Goal: Transaction & Acquisition: Purchase product/service

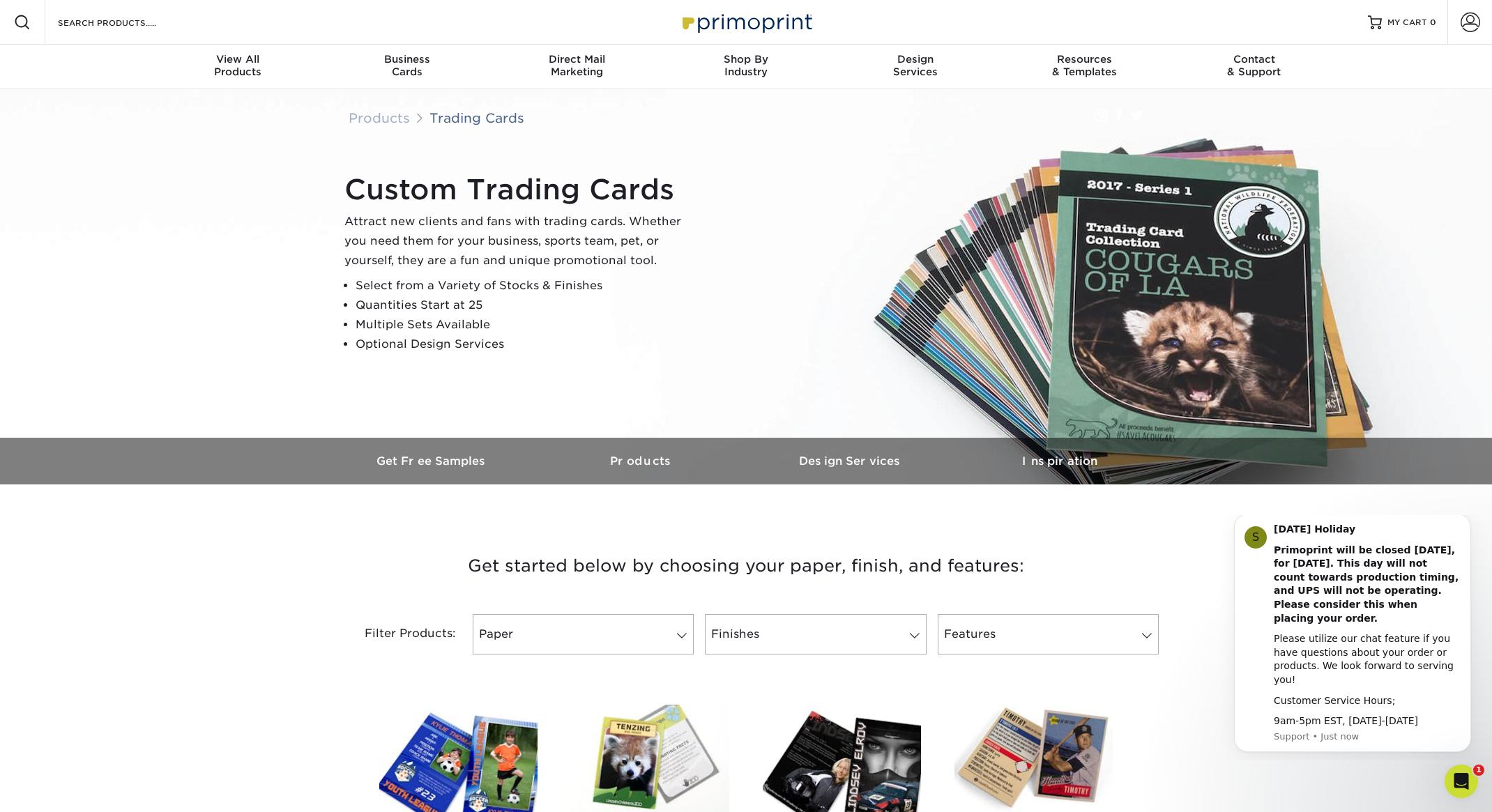
click at [421, 303] on li "Quantities Start at 25" at bounding box center [524, 306] width 337 height 20
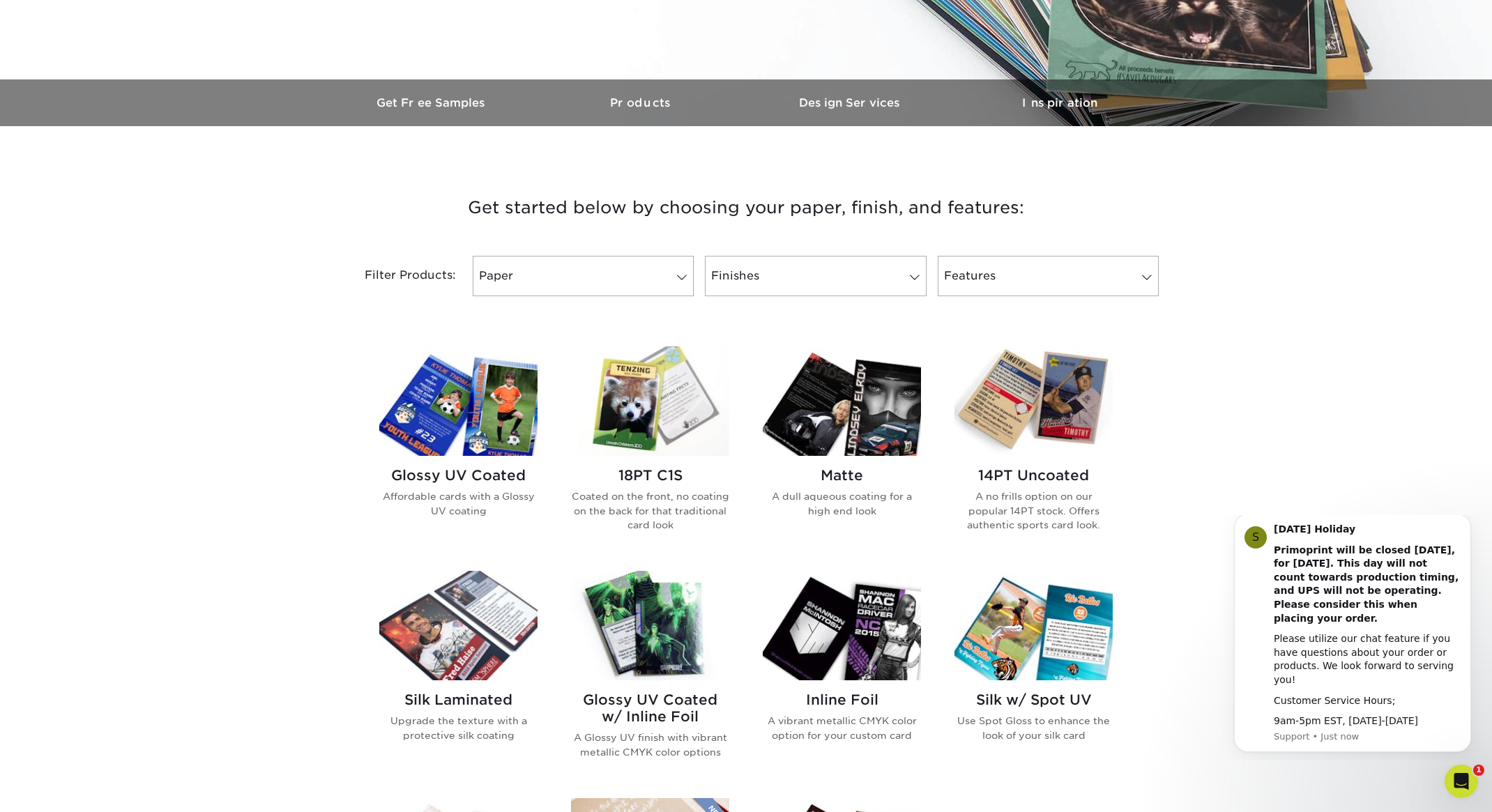
scroll to position [359, 0]
click at [648, 398] on img at bounding box center [650, 400] width 158 height 110
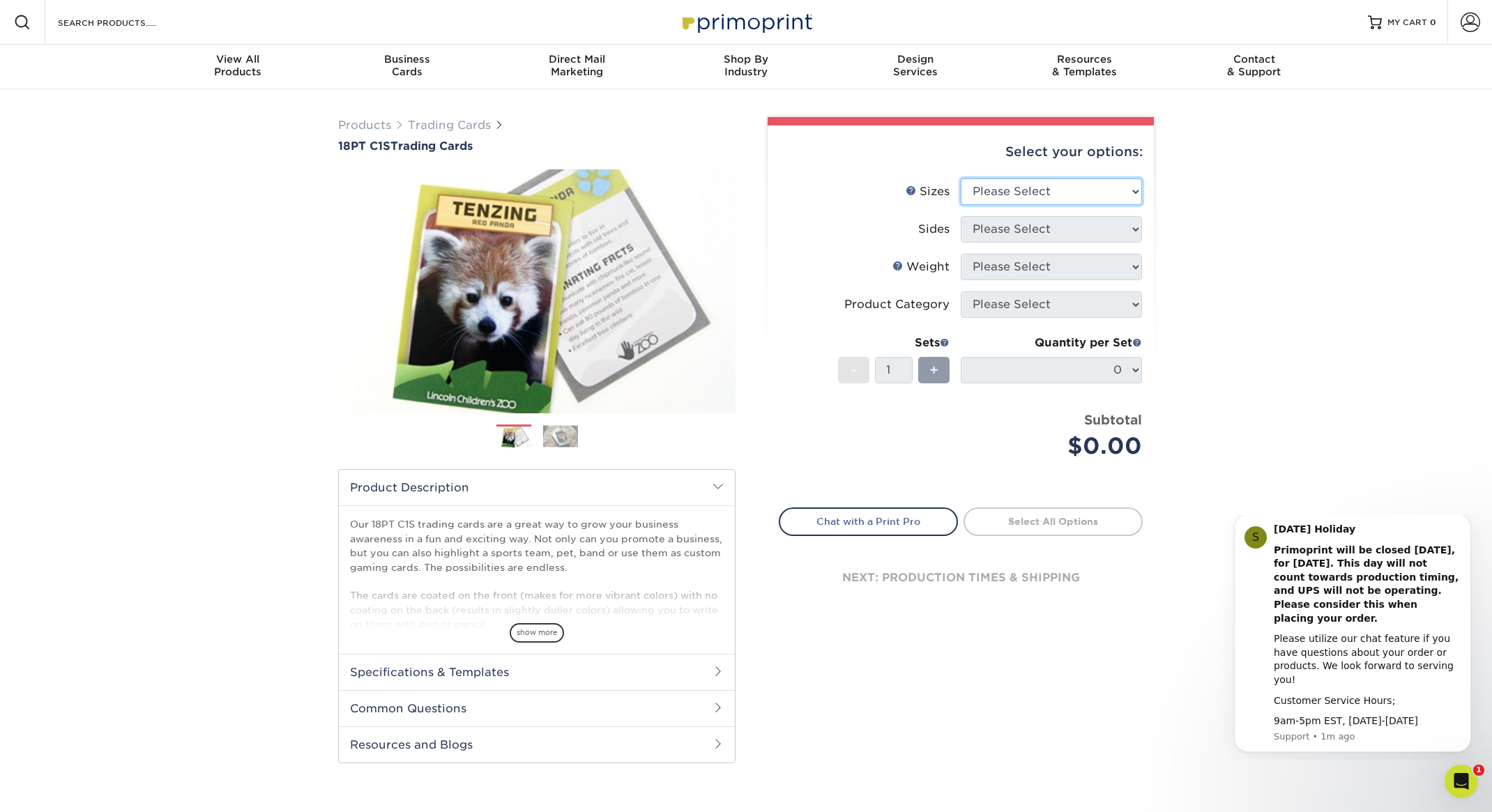
click at [1040, 194] on select "Please Select 2.5" x 3.5"" at bounding box center [1052, 192] width 181 height 27
select select "2.50x3.50"
click at [1020, 230] on select "Please Select Print Both Sides Print Front Only" at bounding box center [1052, 230] width 181 height 27
select select "13abbda7-1d64-4f25-8bb2-c179b224825d"
click at [1023, 268] on select "Please Select 18PT C1S" at bounding box center [1052, 267] width 181 height 27
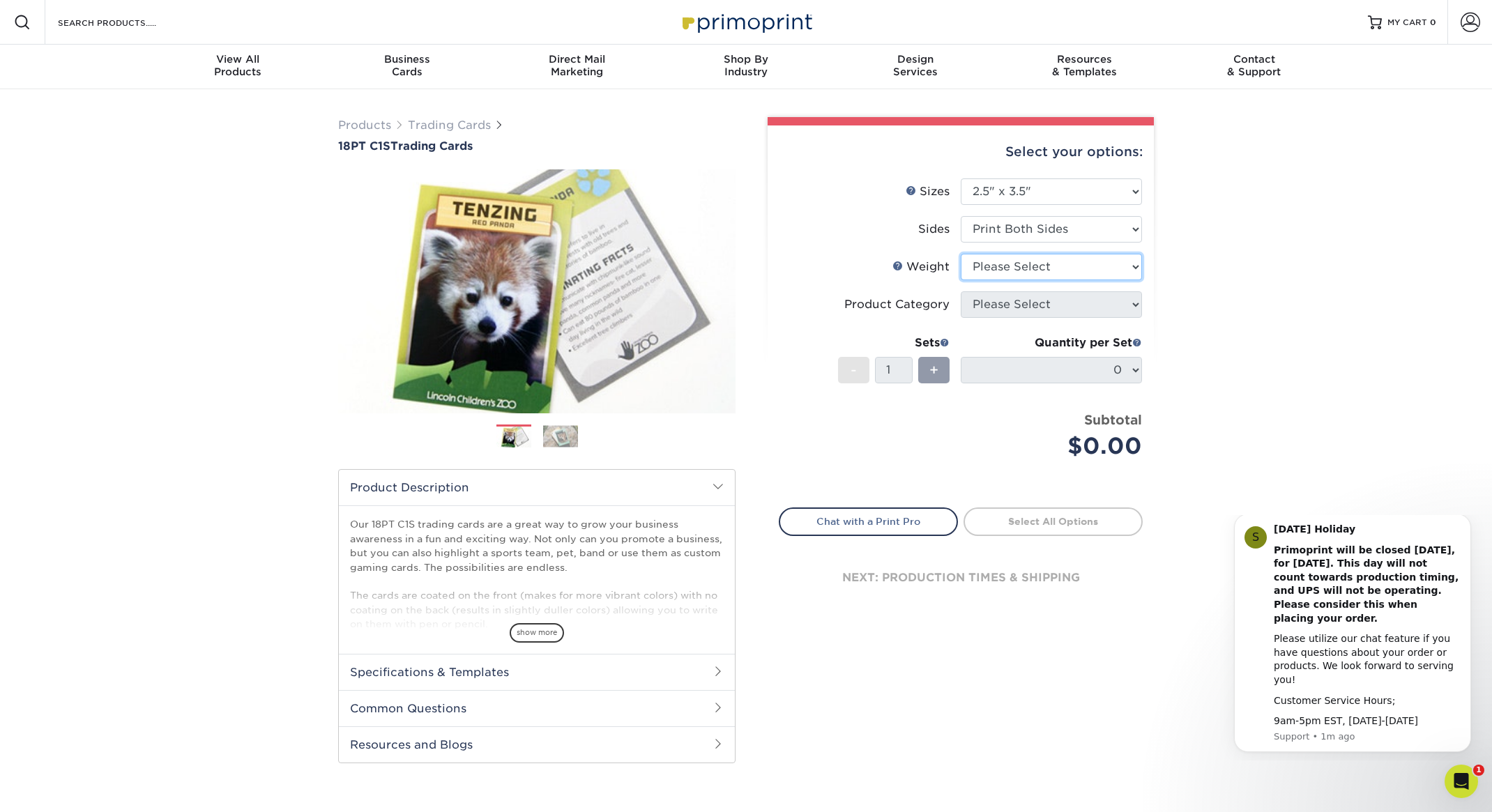
select select "18PTC1S"
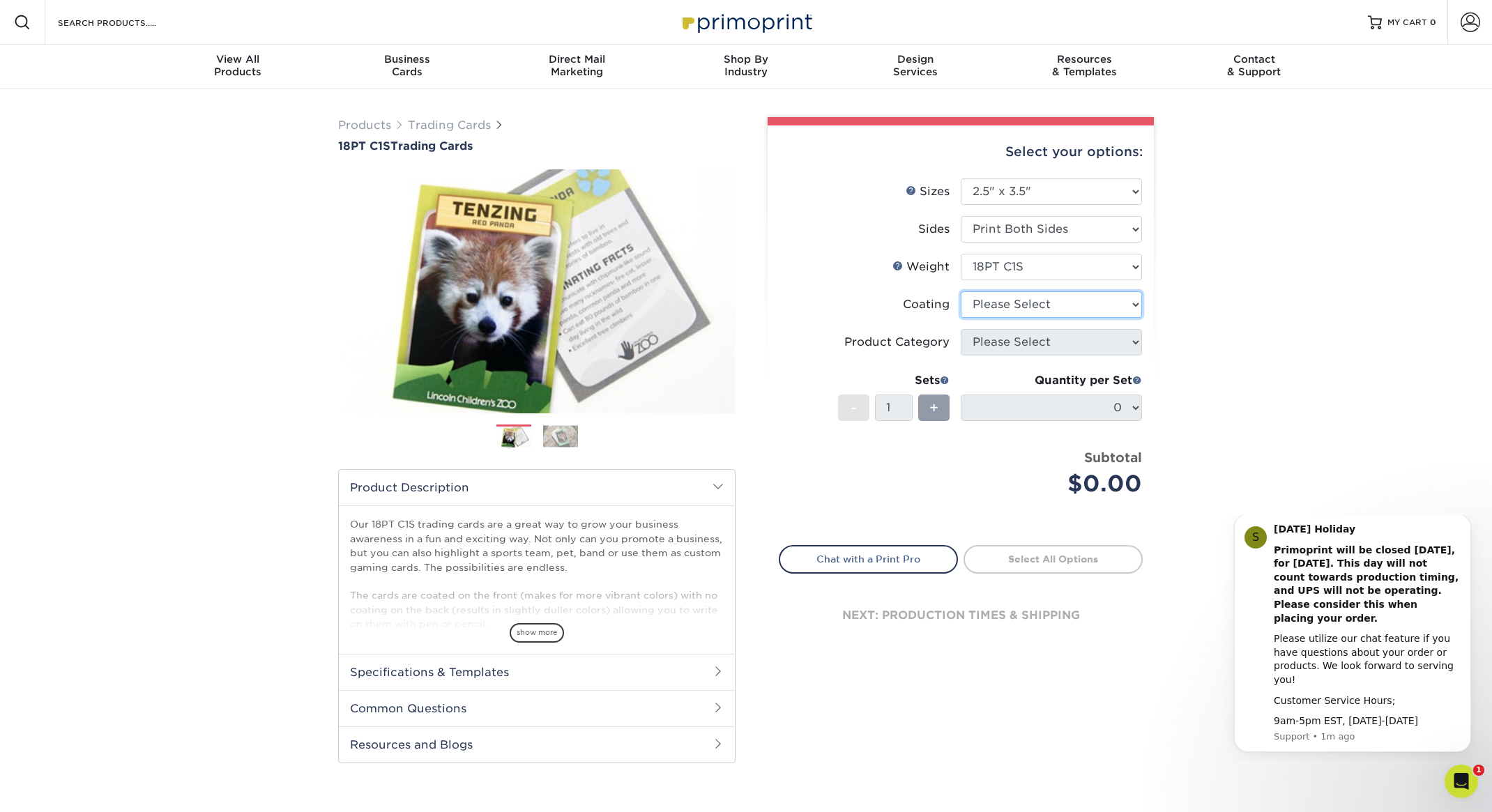
click at [1014, 304] on select at bounding box center [1052, 305] width 181 height 27
select select "3e7618de-abca-4bda-9f97-8b9129e913d8"
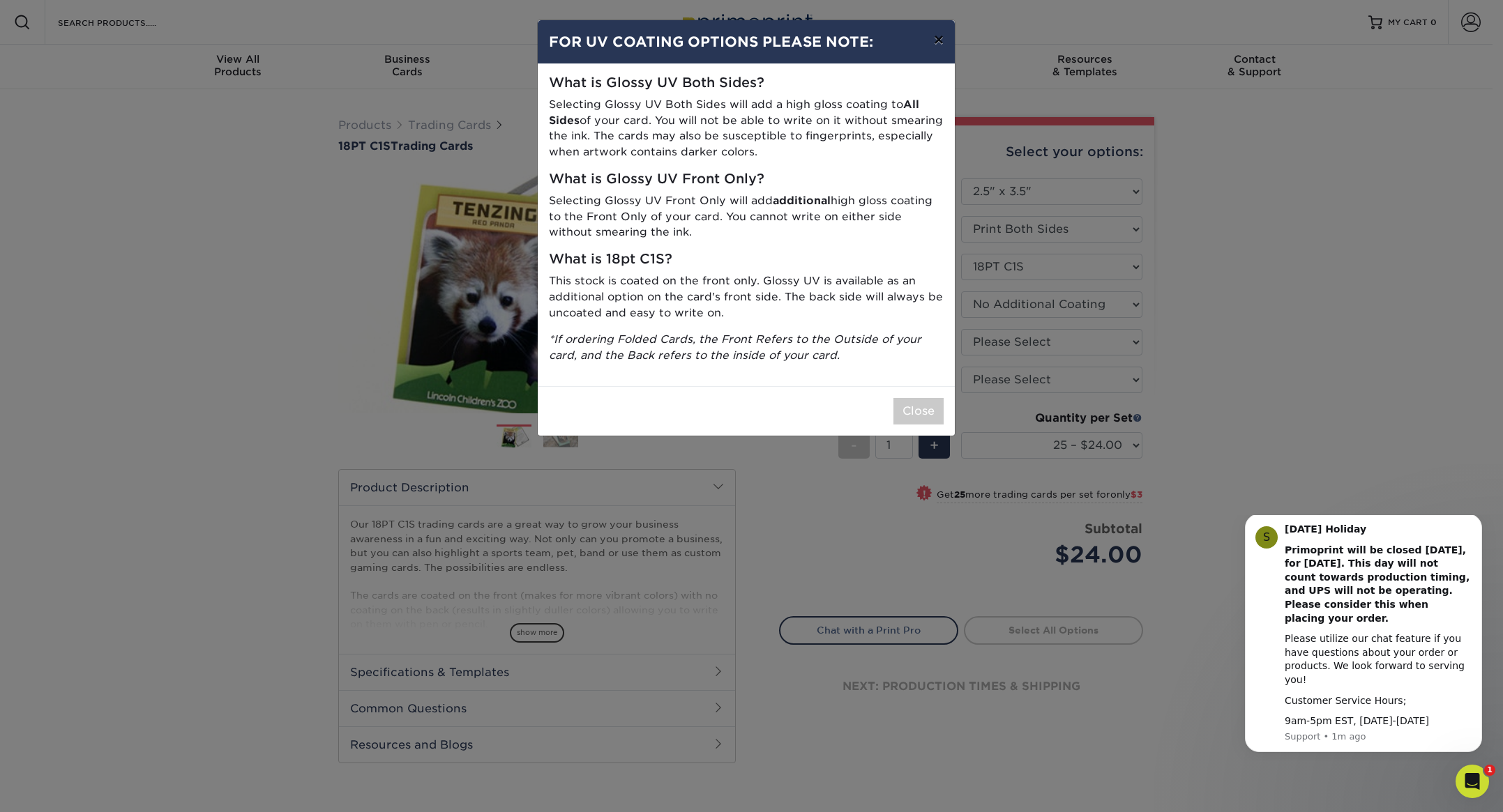
click at [935, 34] on button "×" at bounding box center [939, 40] width 32 height 39
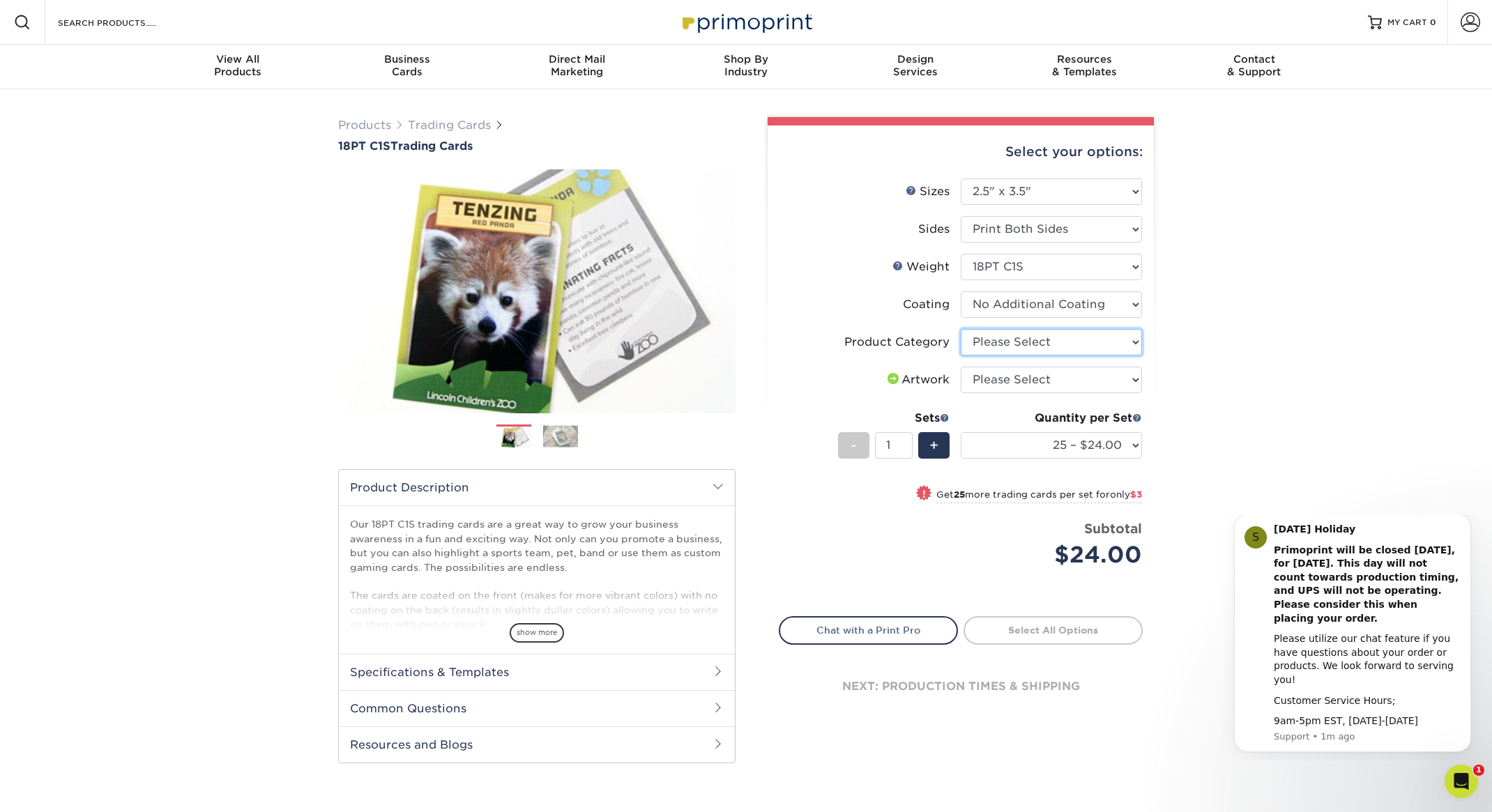
click at [1077, 340] on select "Please Select Trading Cards" at bounding box center [1052, 342] width 181 height 27
select select "c2f9bce9-36c2-409d-b101-c29d9d031e18"
click at [1033, 382] on select "Please Select I will upload files I need a design - $100" at bounding box center [1052, 380] width 181 height 27
select select "upload"
click at [1068, 447] on select "25 – $24.00 50 – $27.00 75 – $35.00 100 – $39.00 250 – $45.00 500 – $55.00 1000…" at bounding box center [1052, 445] width 181 height 27
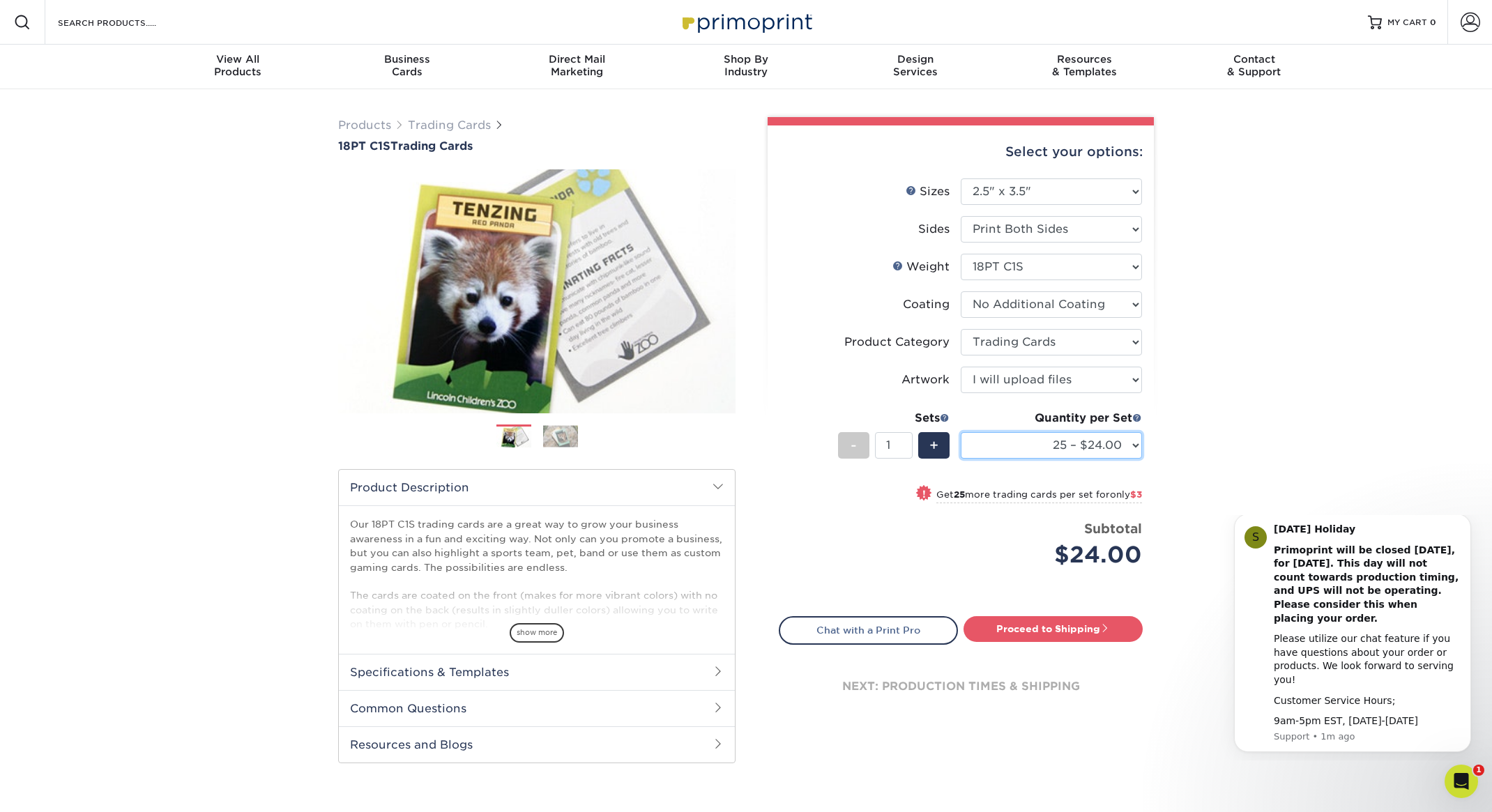
select select "50 – $27.00"
click at [931, 449] on span "+" at bounding box center [934, 445] width 9 height 21
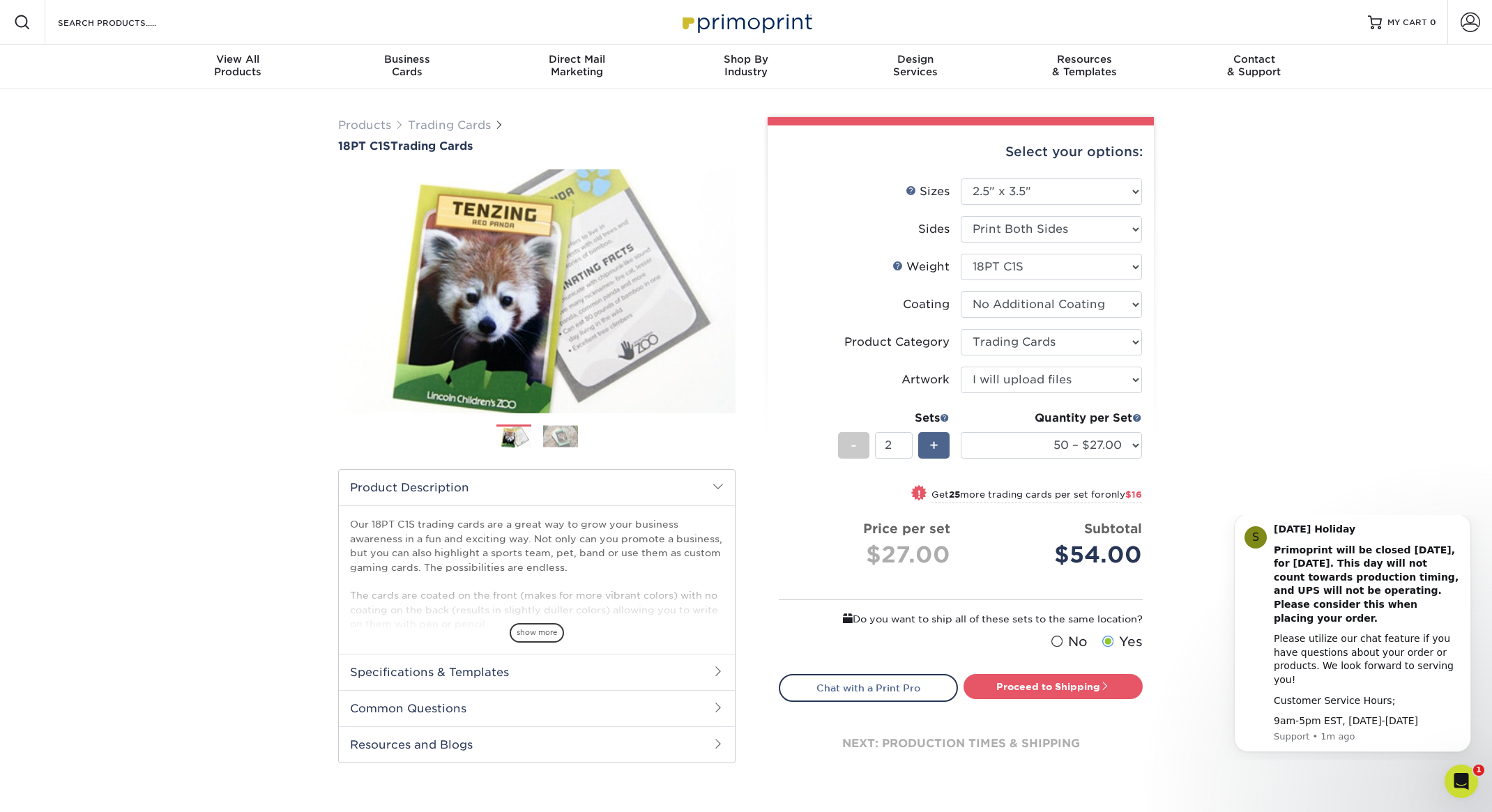
click at [940, 448] on div "+" at bounding box center [934, 445] width 32 height 27
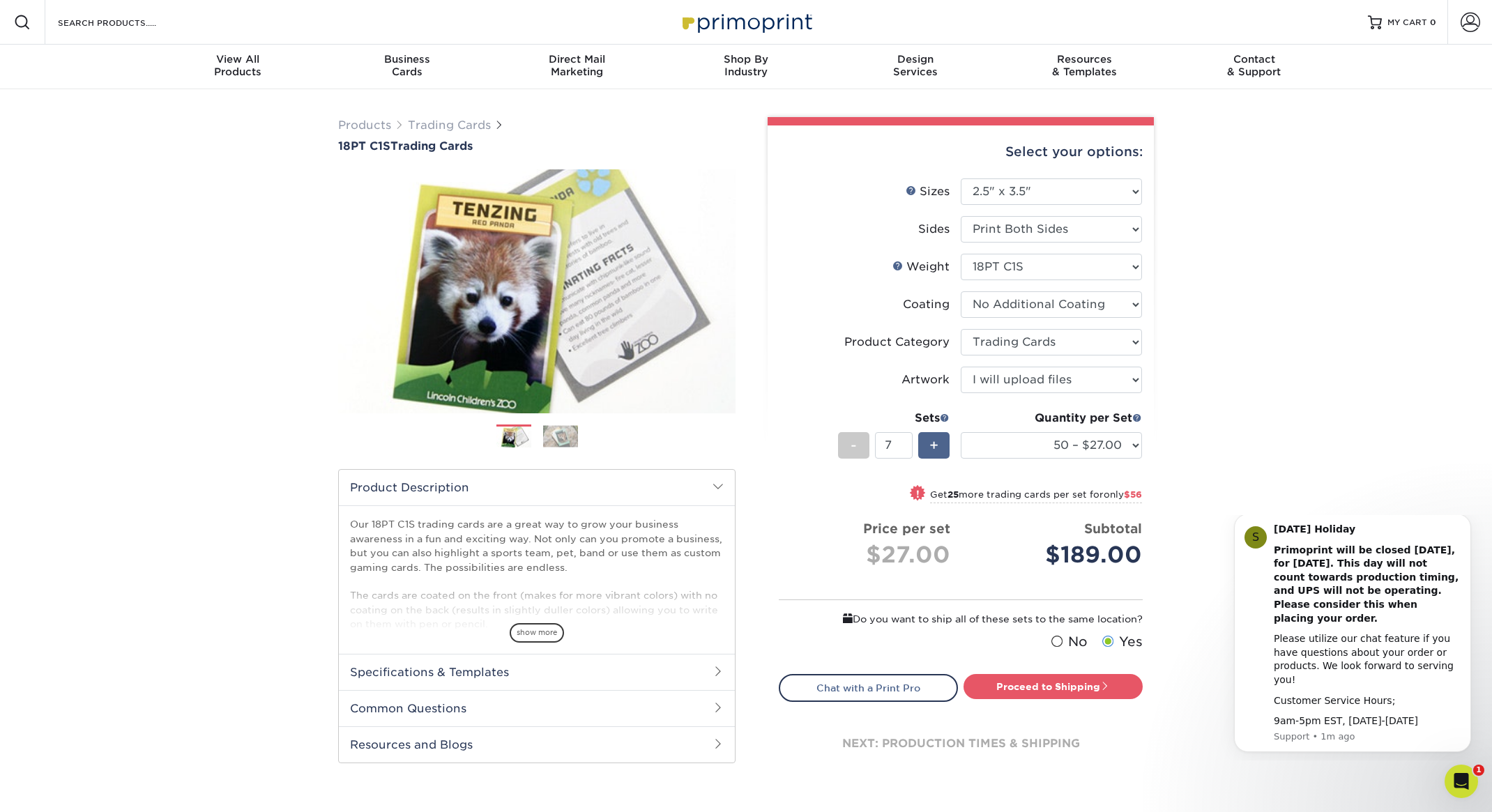
click at [940, 448] on div "+" at bounding box center [934, 445] width 32 height 27
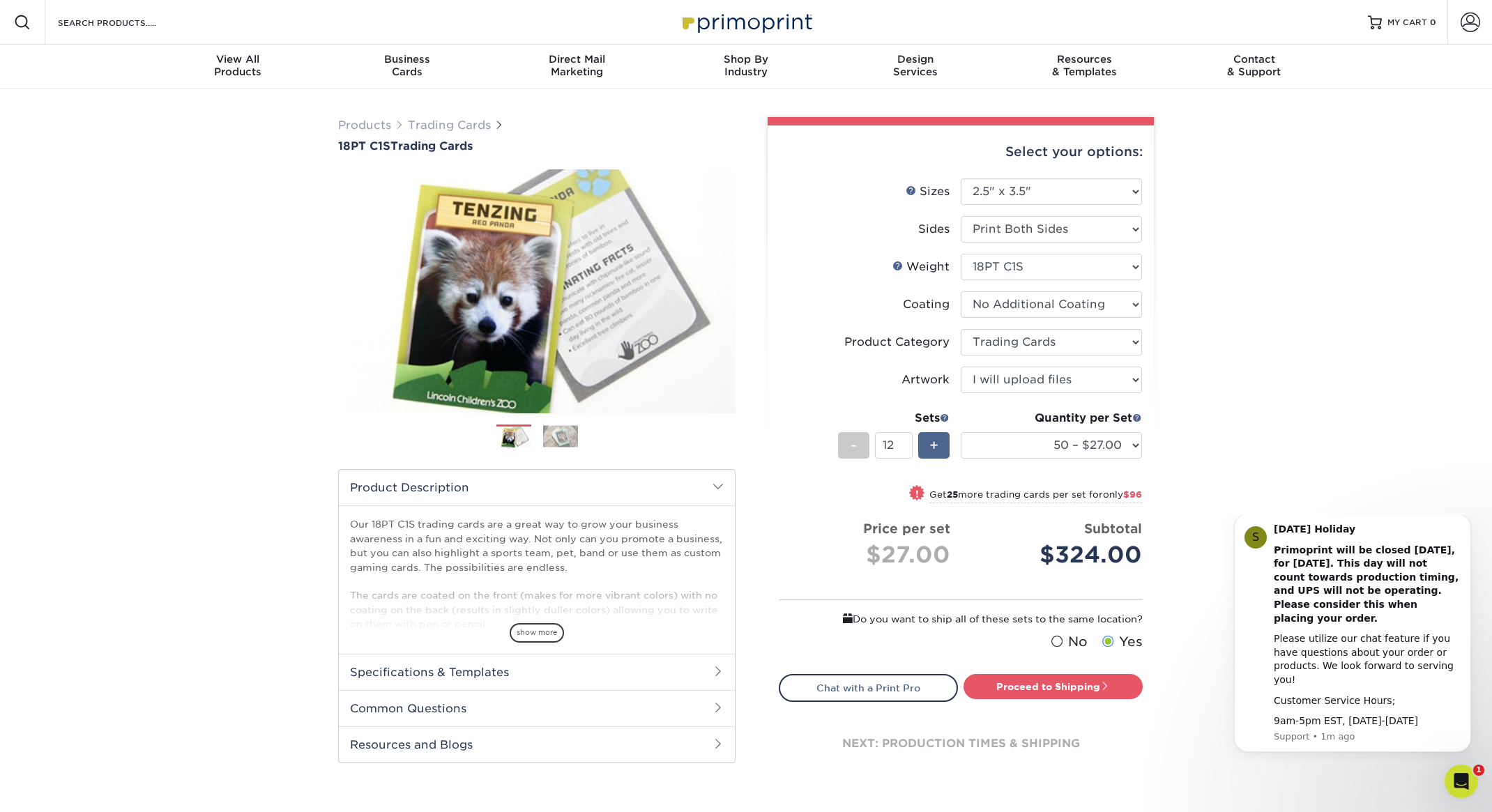
click at [940, 448] on div "+" at bounding box center [934, 445] width 32 height 27
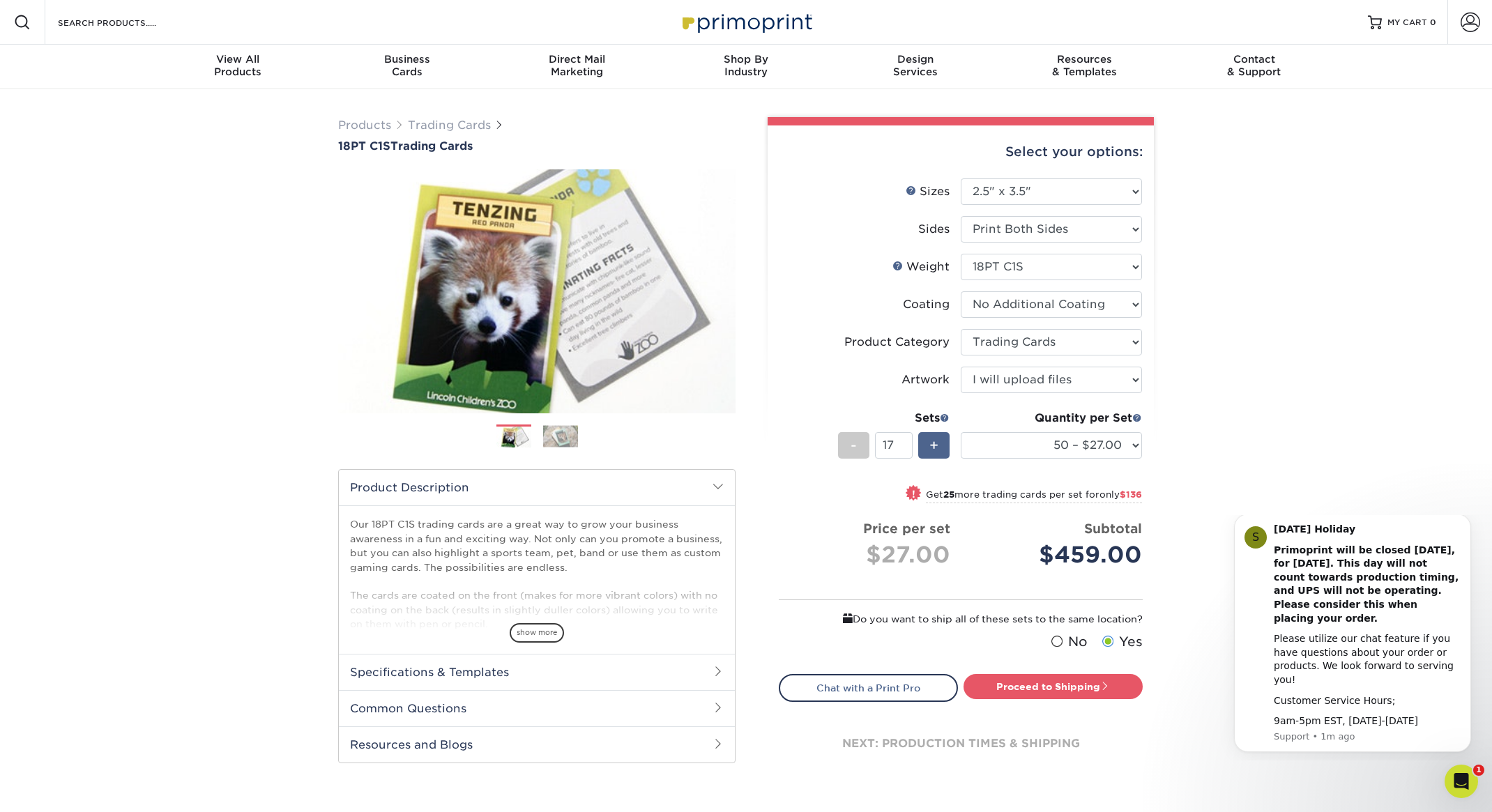
click at [940, 448] on div "+" at bounding box center [934, 445] width 32 height 27
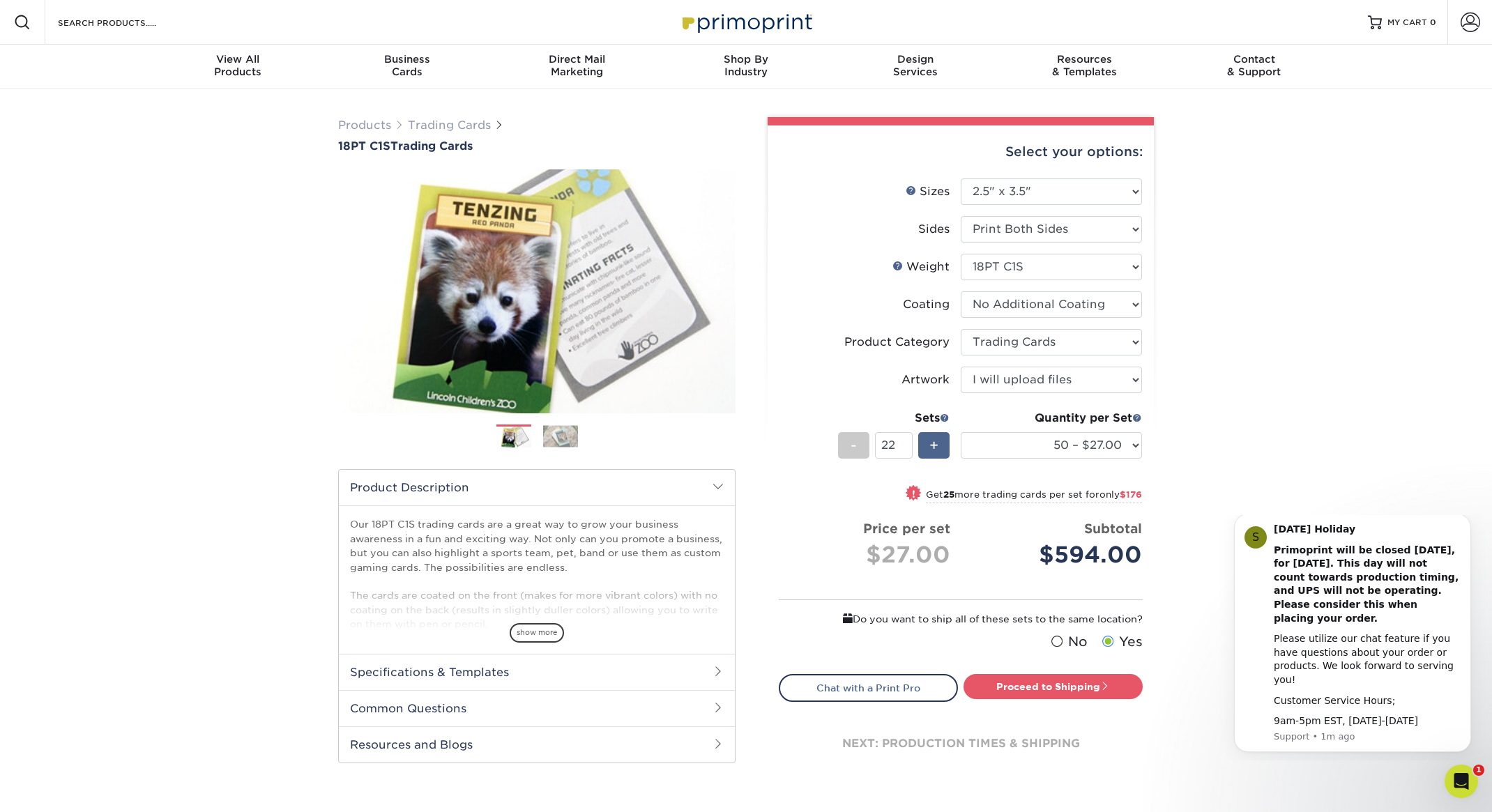
click at [940, 448] on div "+" at bounding box center [934, 445] width 32 height 27
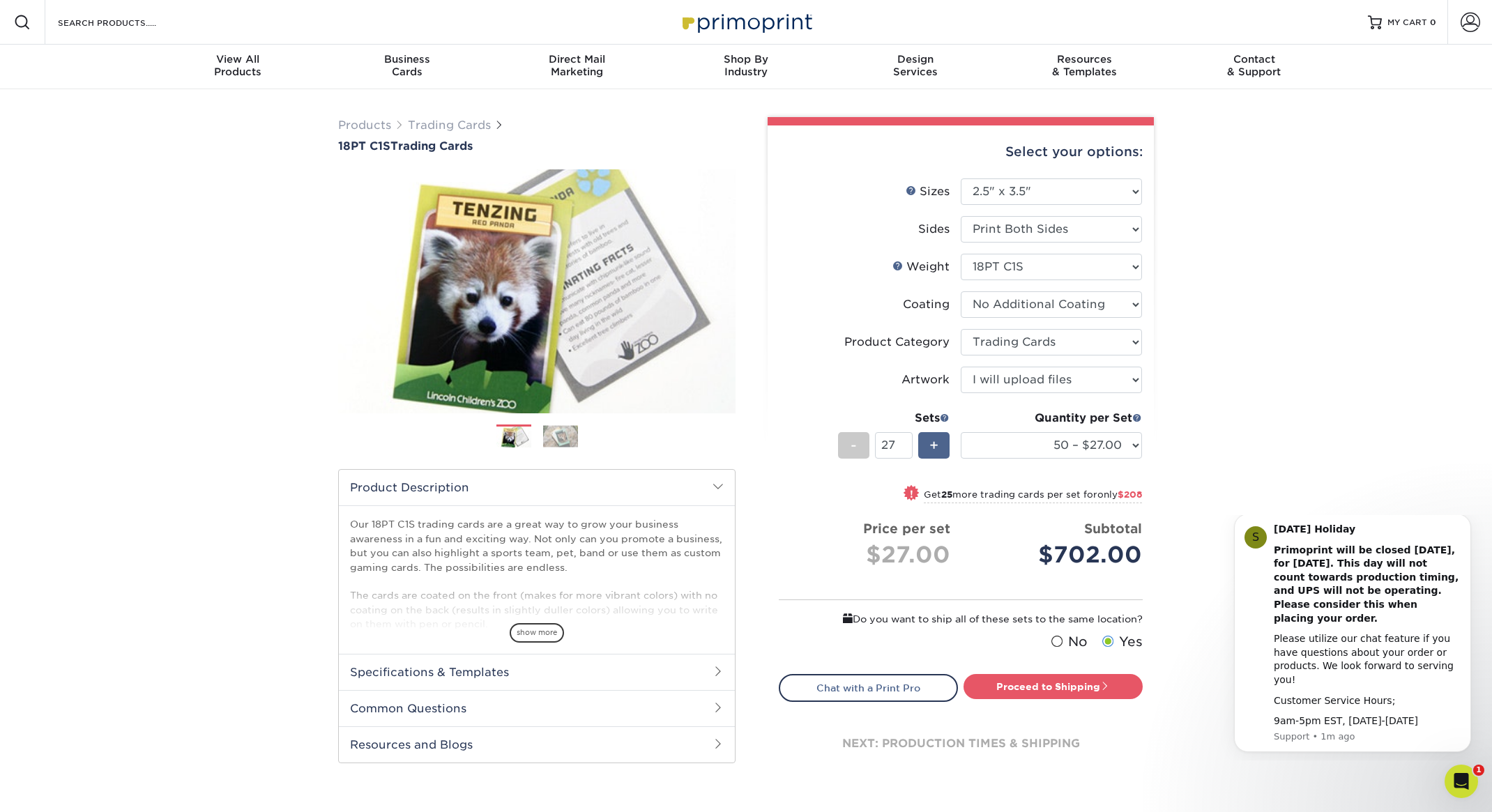
click at [940, 448] on div "+" at bounding box center [934, 445] width 32 height 27
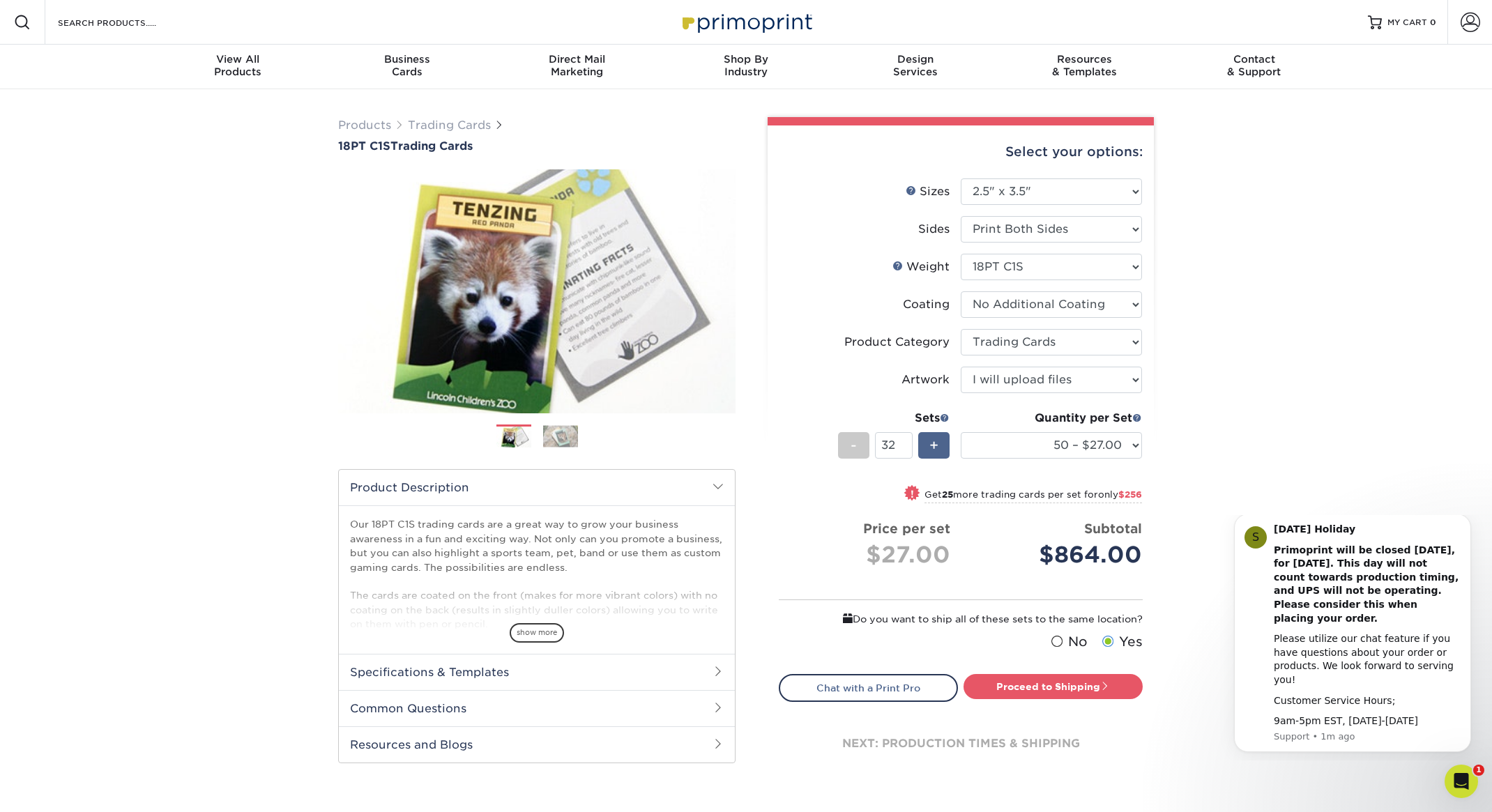
click at [940, 448] on div "+" at bounding box center [934, 445] width 32 height 27
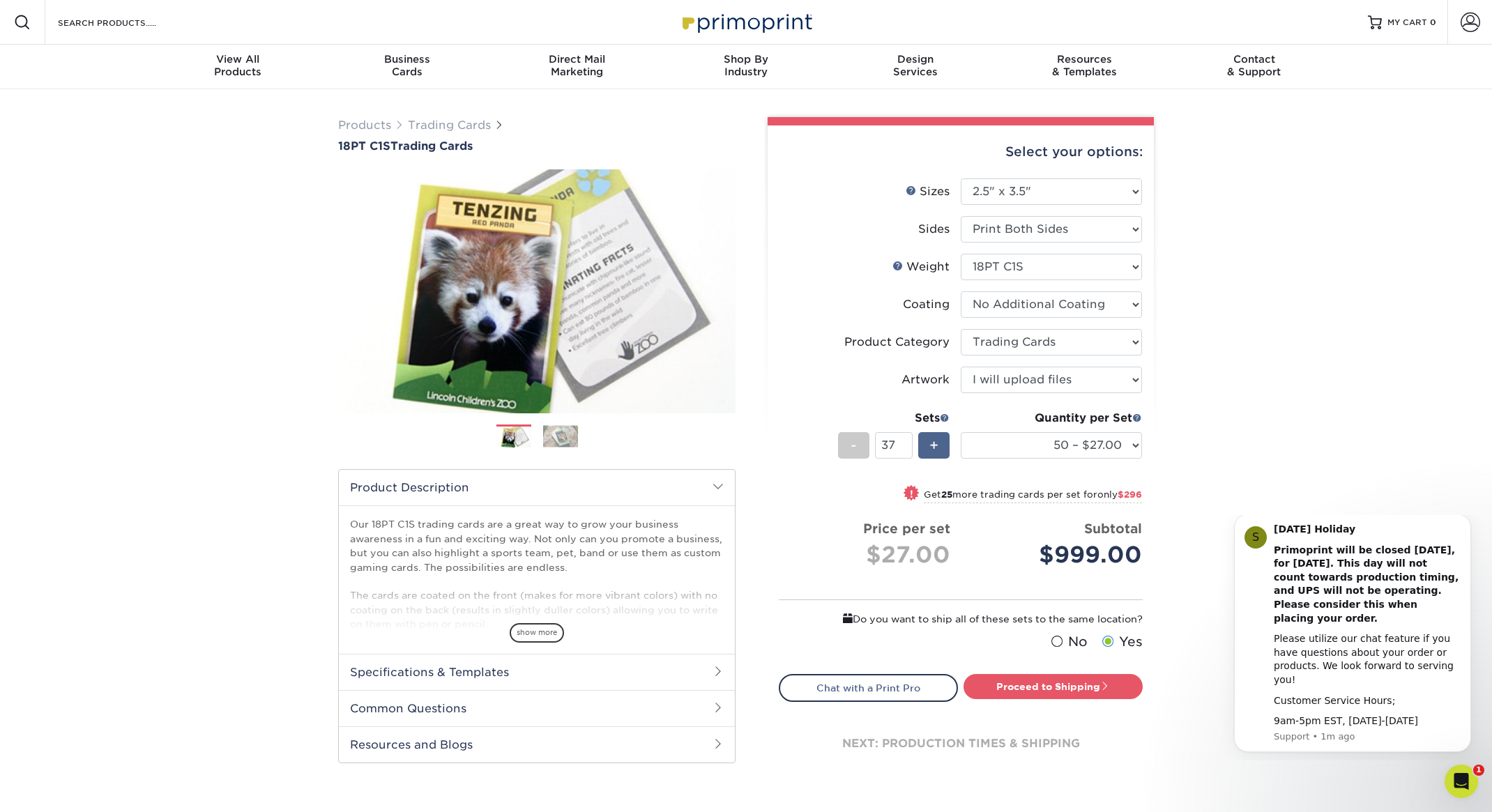
click at [940, 448] on div "+" at bounding box center [934, 445] width 32 height 27
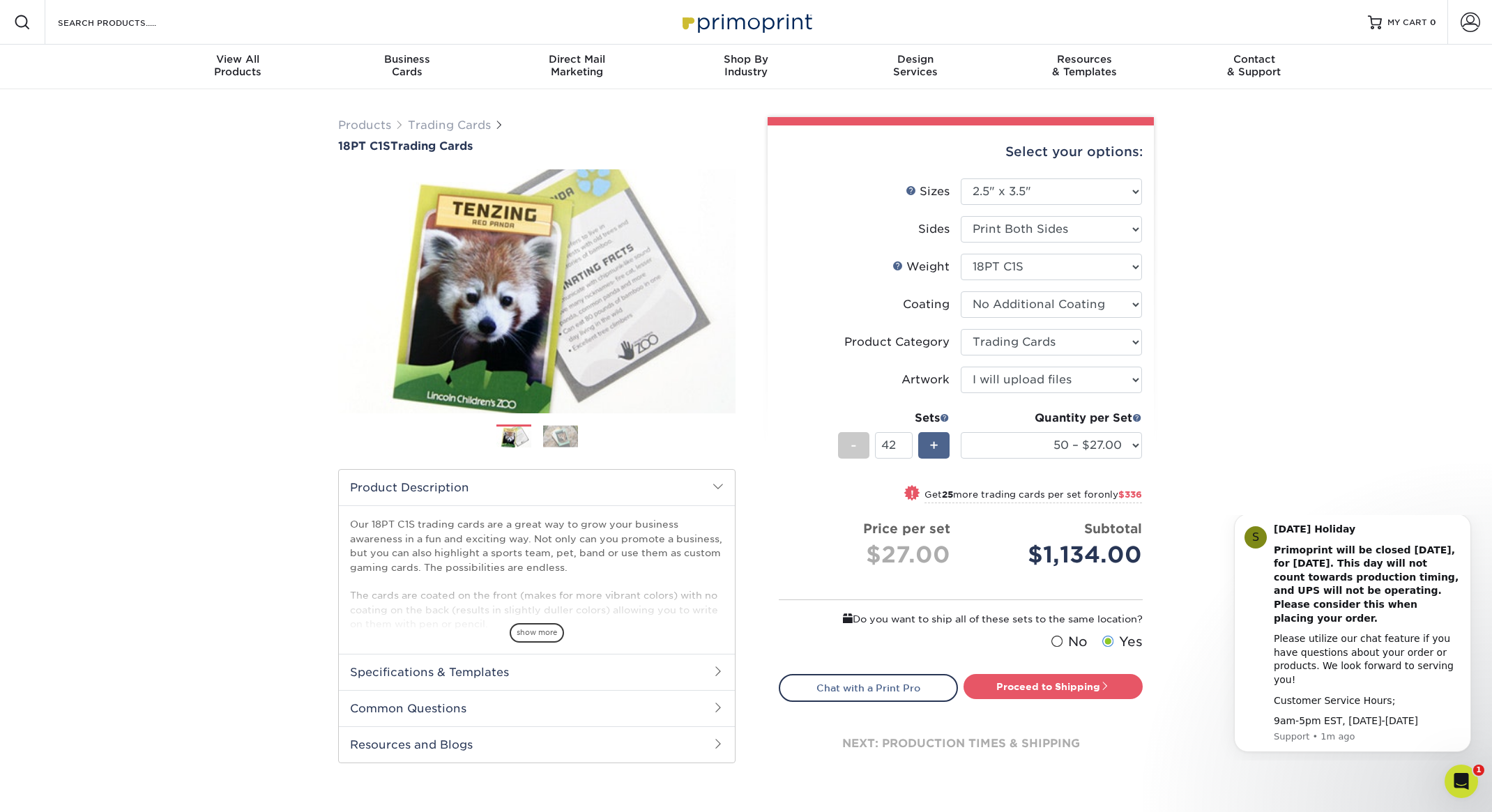
click at [940, 448] on div "+" at bounding box center [934, 445] width 32 height 27
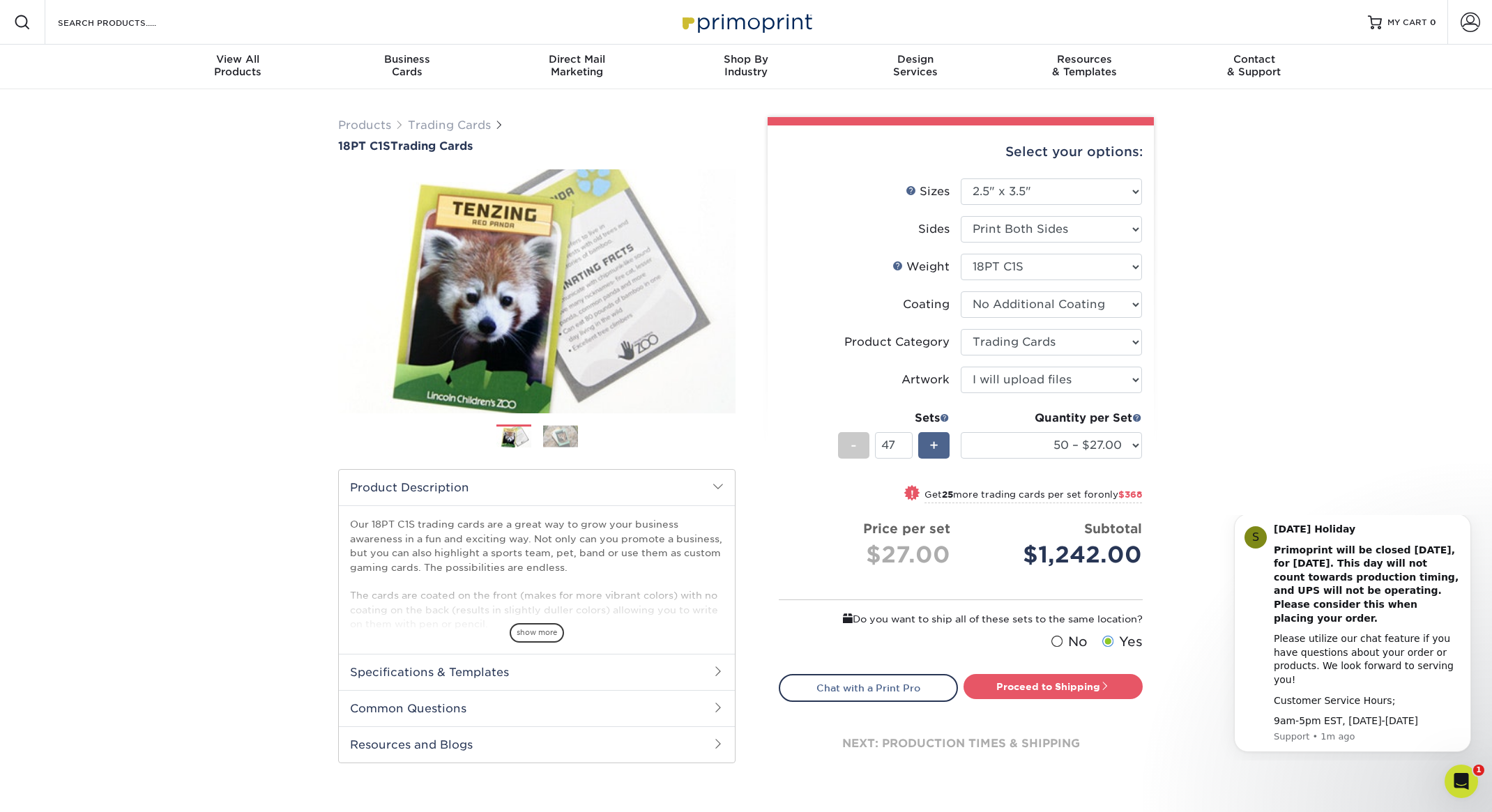
click at [940, 448] on div "+" at bounding box center [934, 445] width 32 height 27
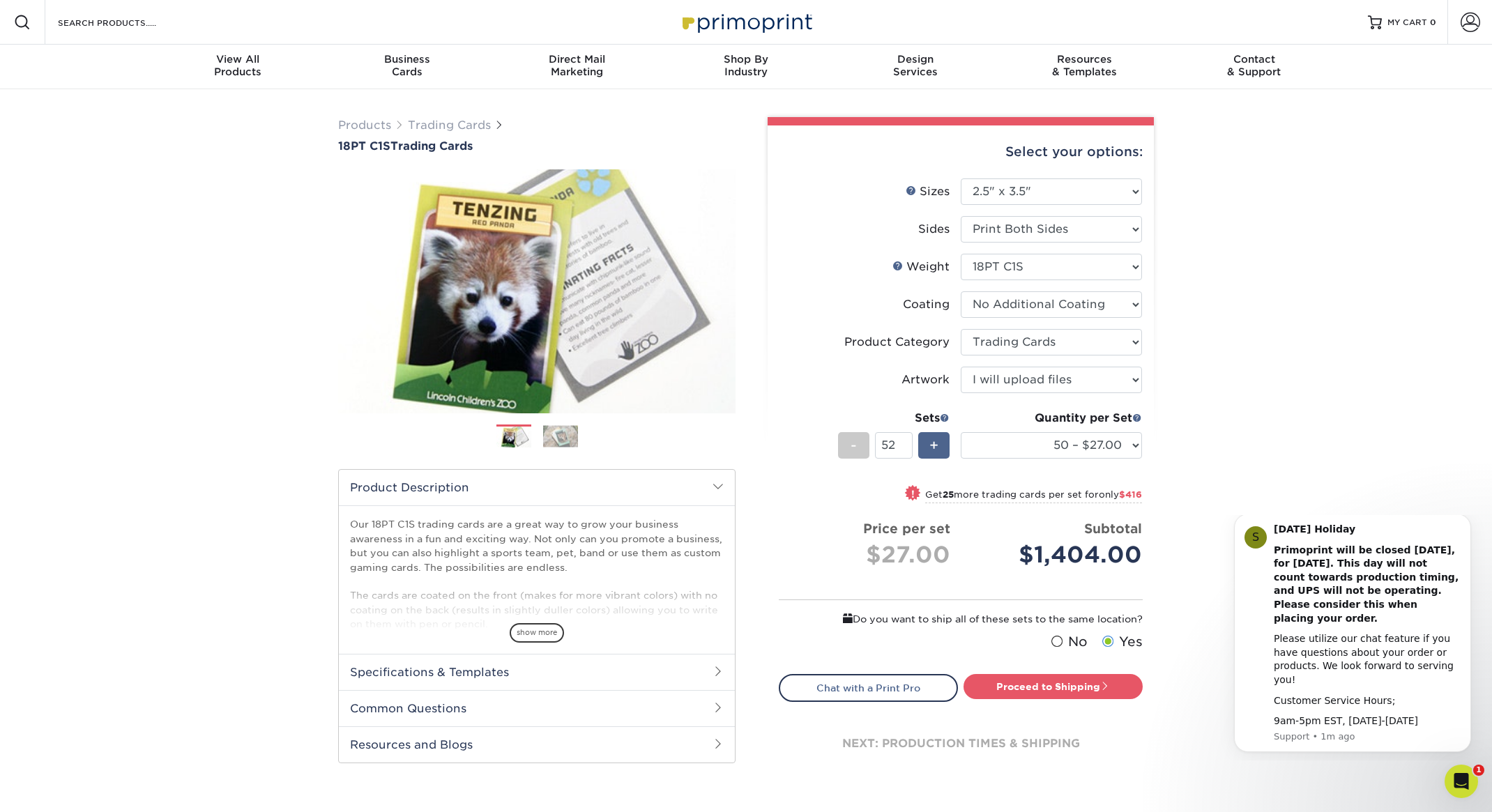
click at [940, 448] on div "+" at bounding box center [934, 445] width 32 height 27
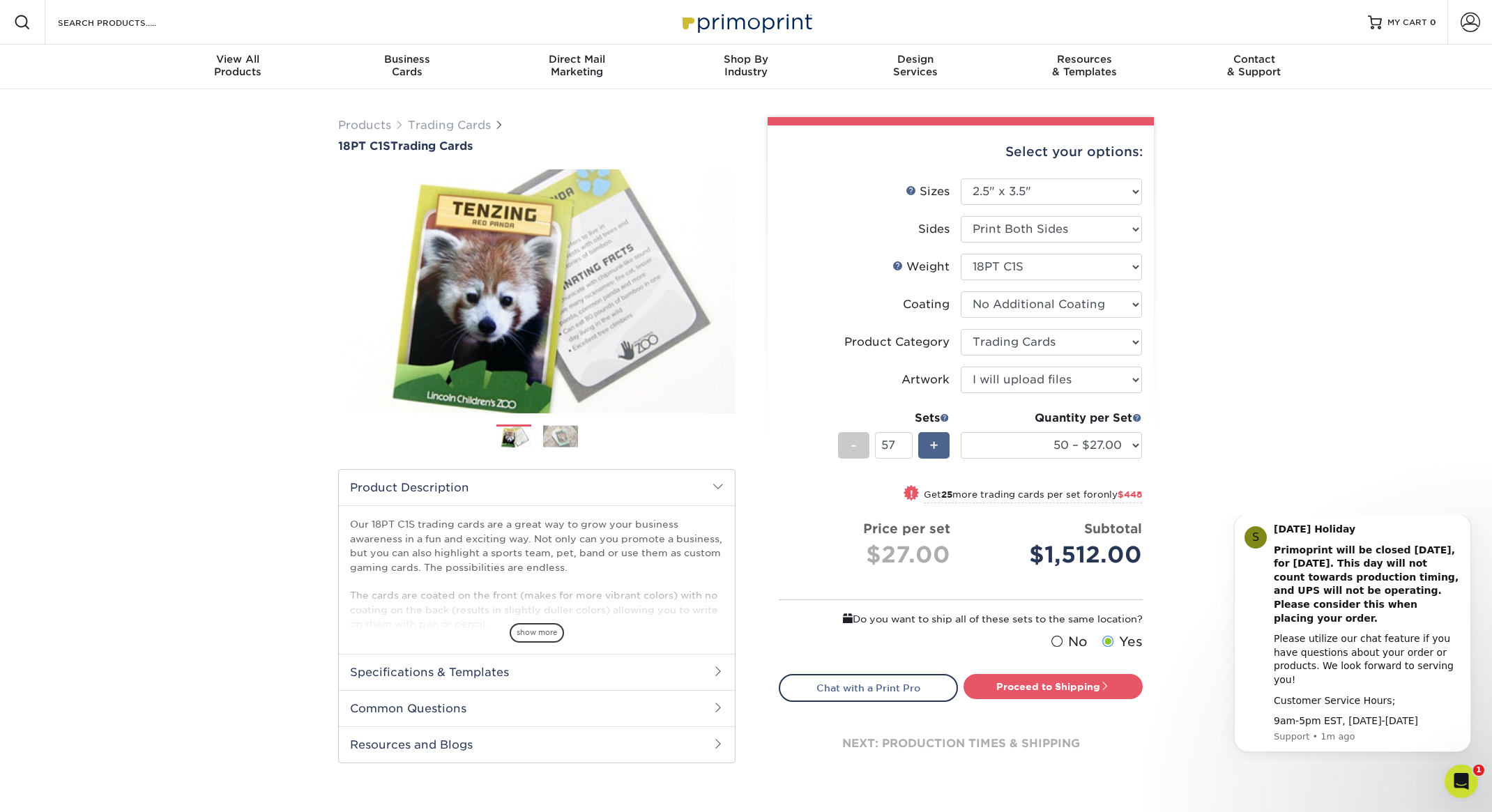
click at [940, 448] on div "+" at bounding box center [934, 445] width 32 height 27
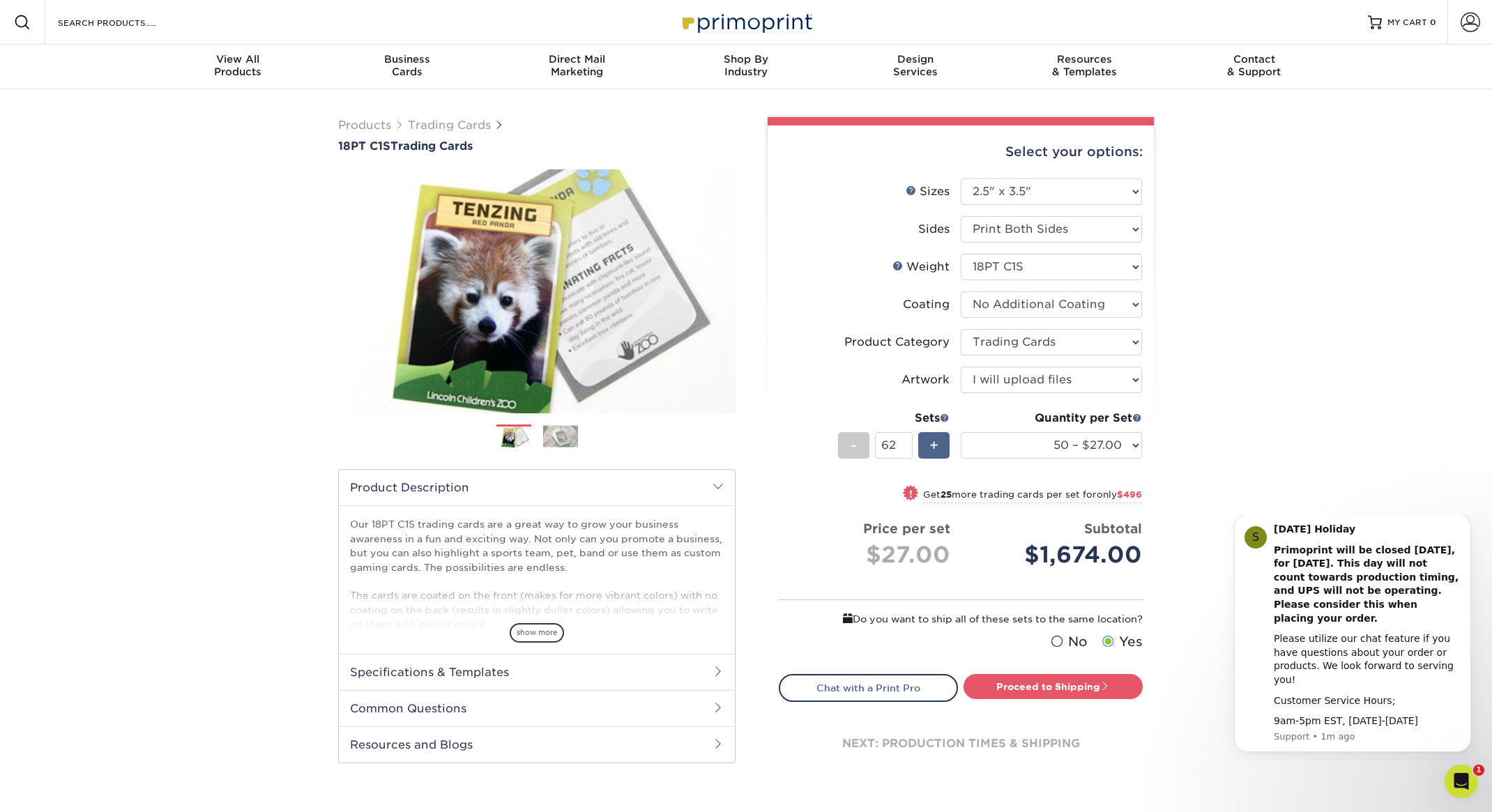
click at [940, 448] on div "+" at bounding box center [934, 445] width 32 height 27
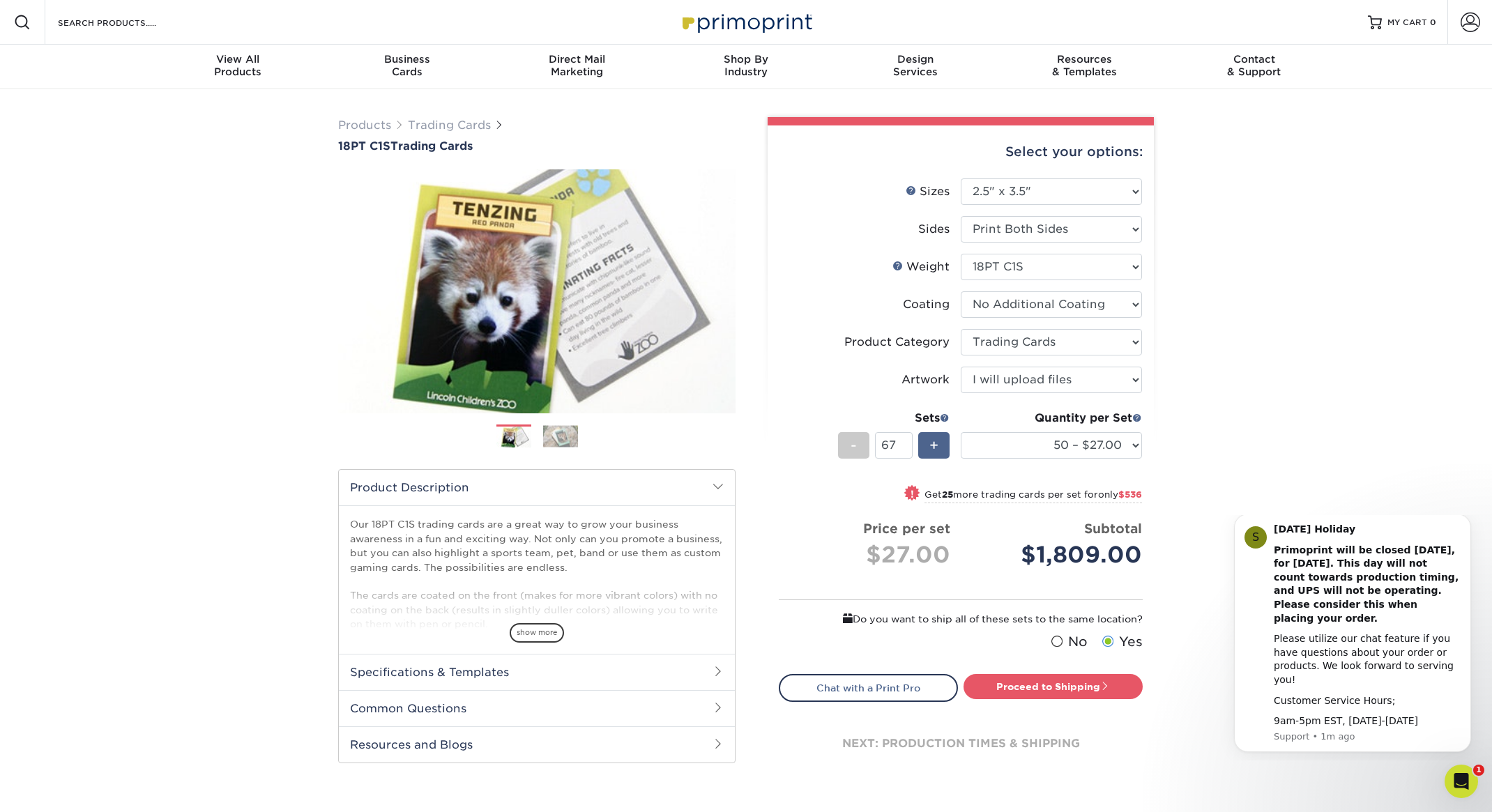
click at [940, 448] on div "+" at bounding box center [934, 445] width 32 height 27
click at [891, 446] on input "71" at bounding box center [894, 445] width 37 height 27
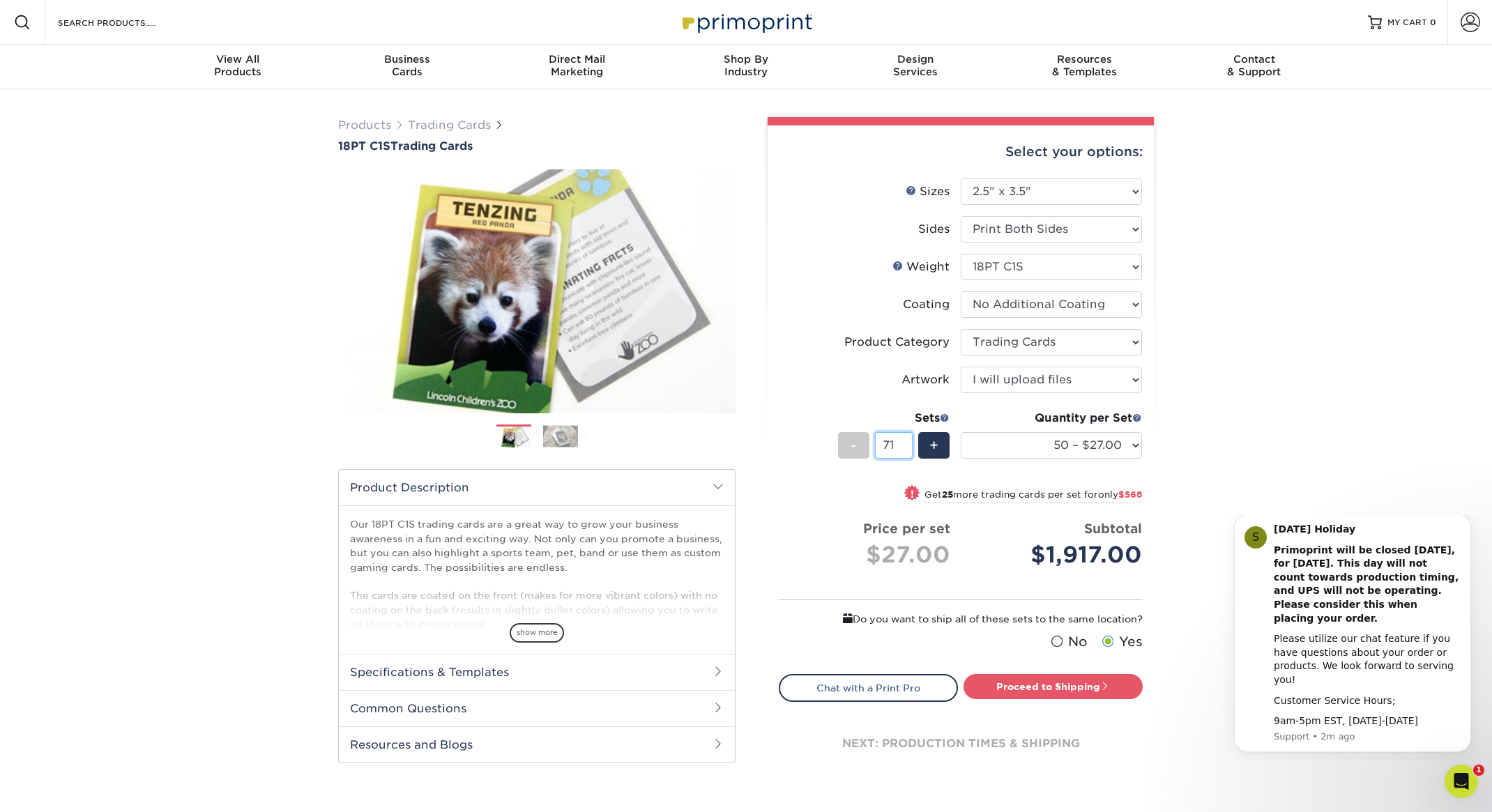
click at [891, 446] on input "71" at bounding box center [894, 445] width 37 height 27
type input "1"
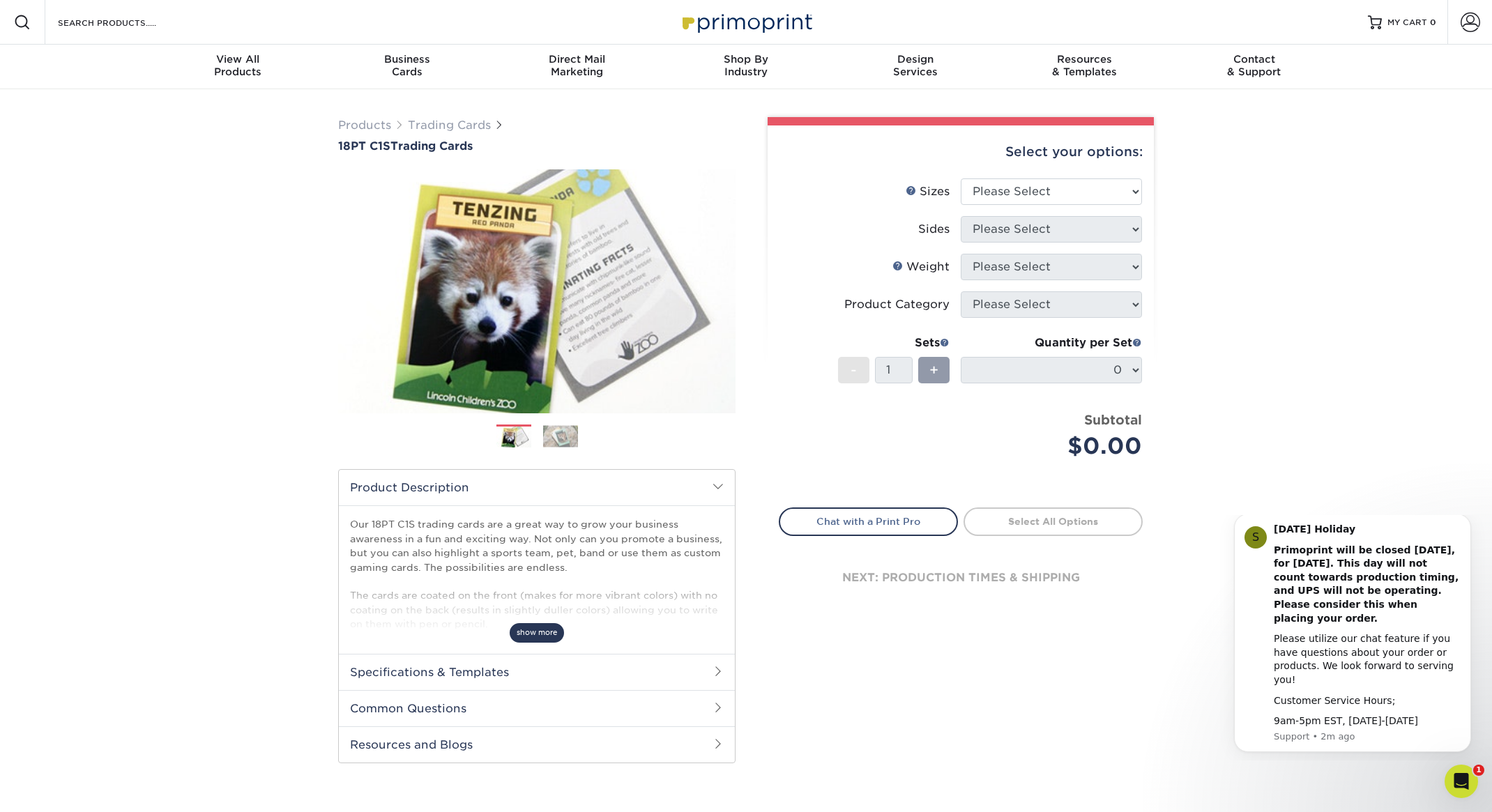
click at [525, 631] on span "show more" at bounding box center [536, 632] width 54 height 19
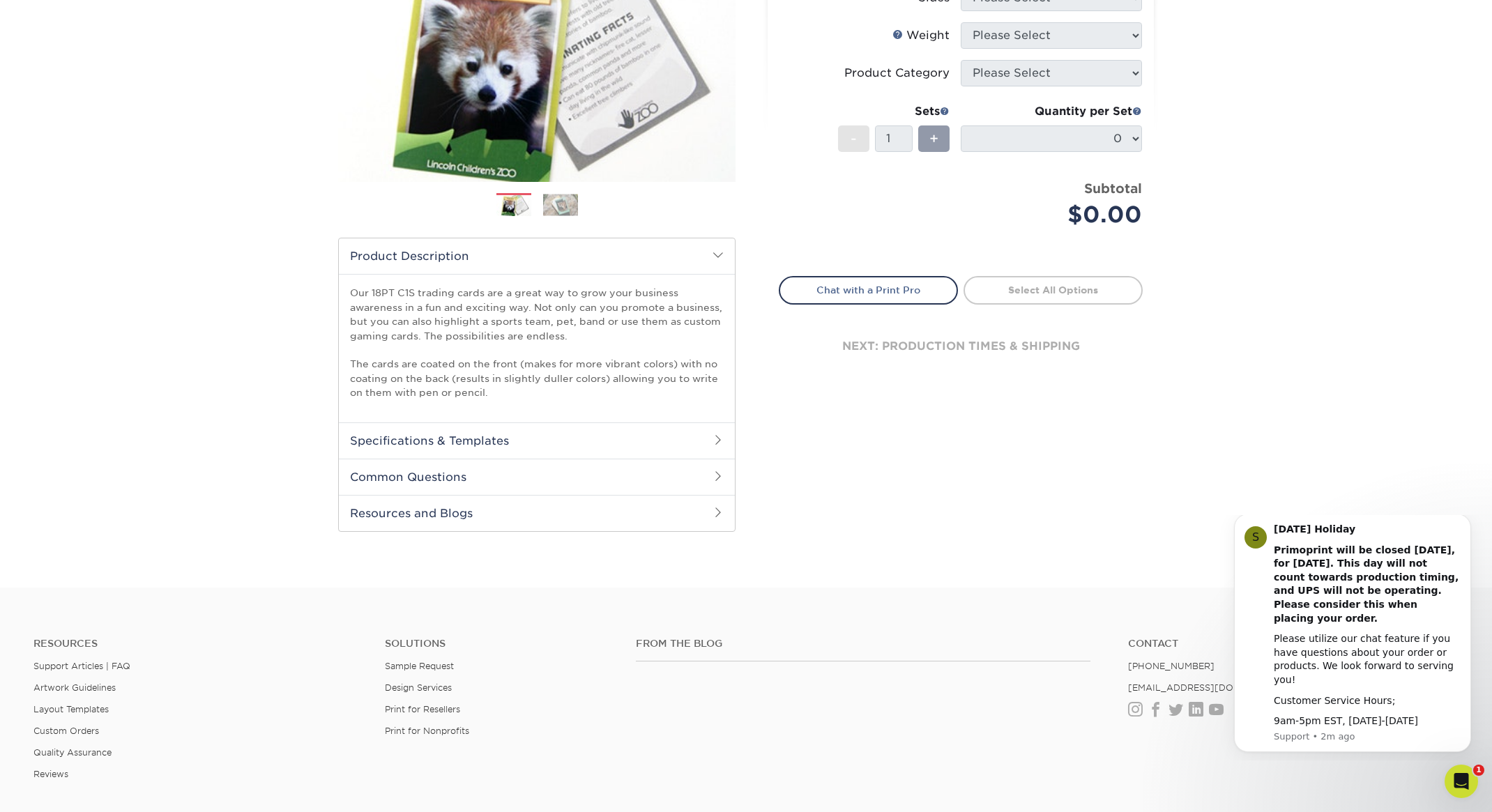
scroll to position [233, 0]
click at [447, 445] on h2 "Specifications & Templates" at bounding box center [537, 439] width 396 height 37
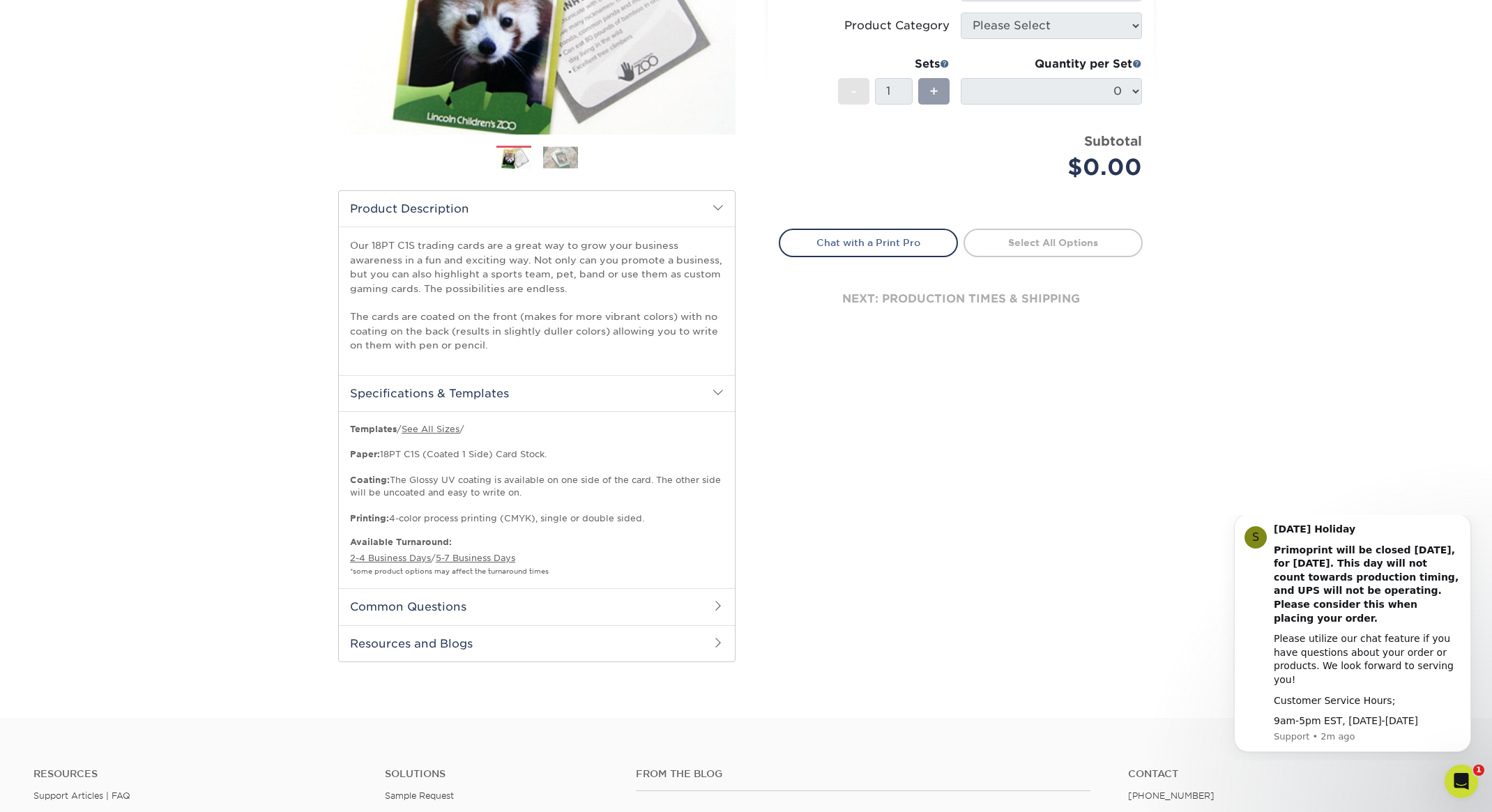
scroll to position [280, 0]
click at [592, 597] on h2 "Common Questions" at bounding box center [537, 606] width 396 height 37
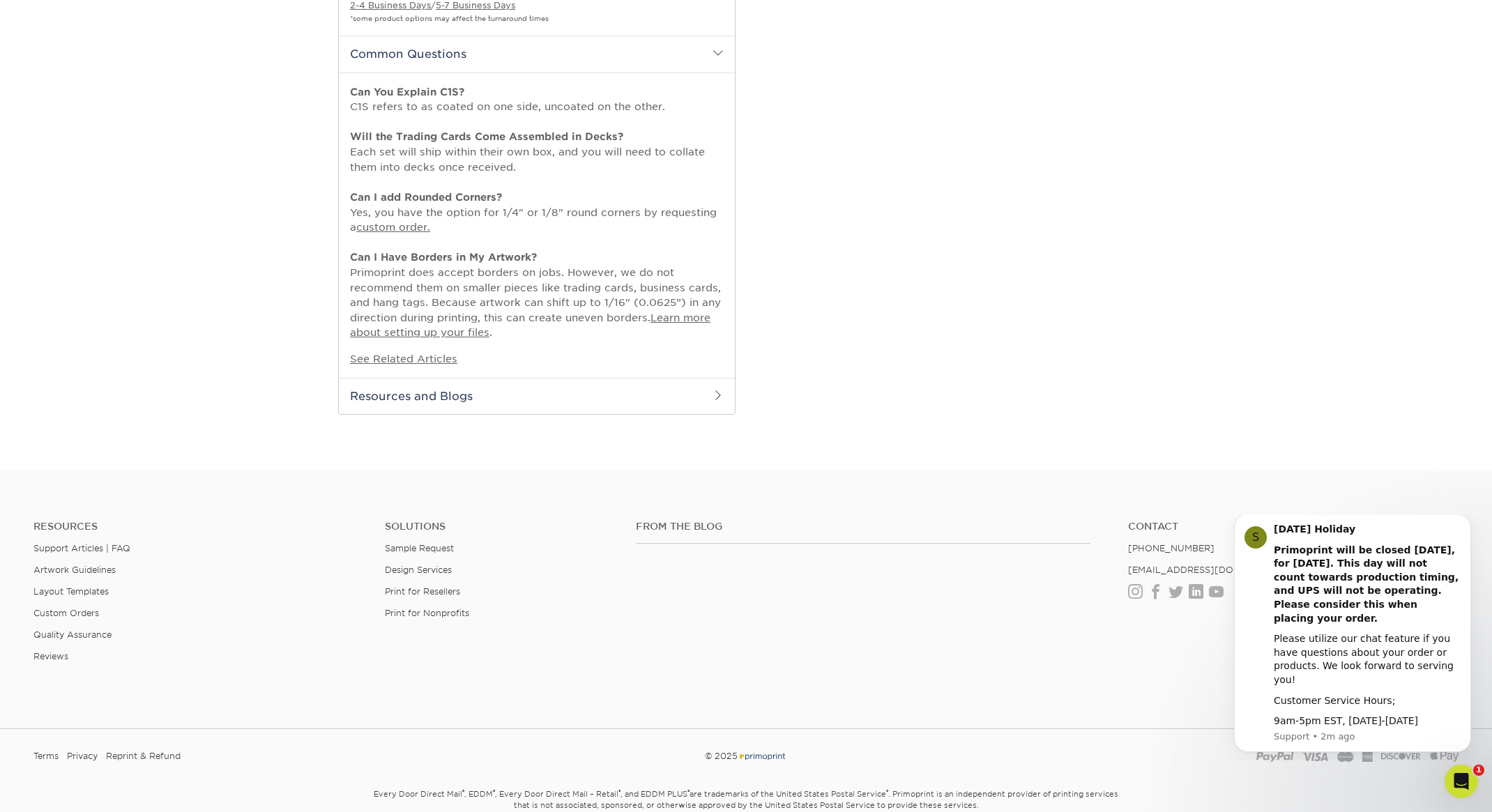
scroll to position [835, 0]
click at [701, 317] on link "Learn more about setting up your files" at bounding box center [530, 322] width 360 height 27
